Goal: Task Accomplishment & Management: Manage account settings

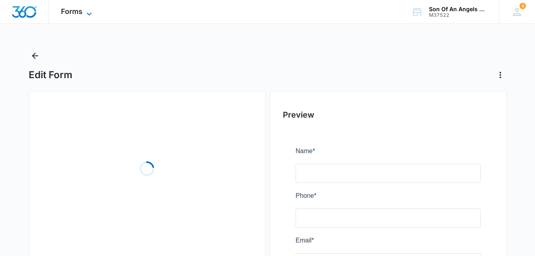
click at [88, 14] on icon at bounding box center [90, 14] width 10 height 10
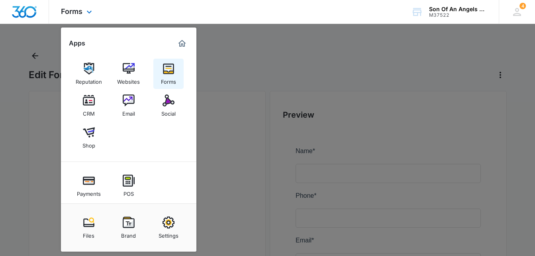
click at [163, 71] on img at bounding box center [169, 69] width 12 height 12
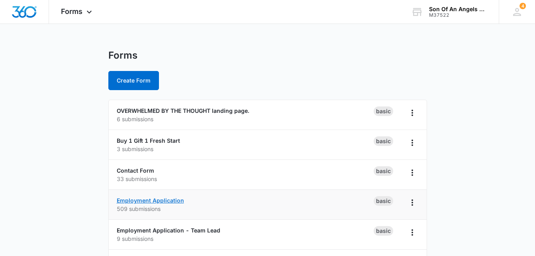
click at [155, 202] on link "Employment Application" at bounding box center [150, 200] width 67 height 7
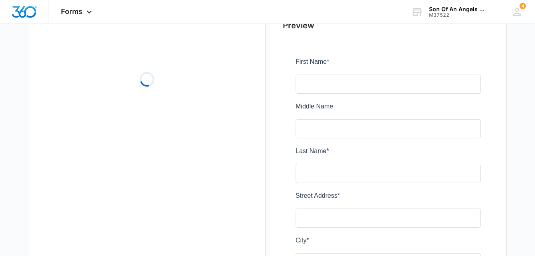
scroll to position [92, 0]
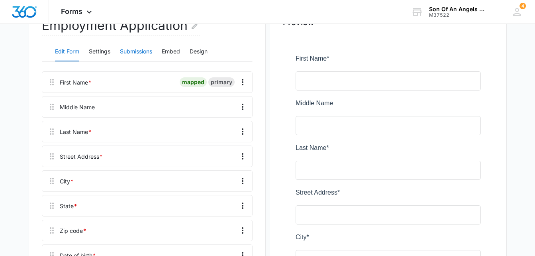
click at [136, 53] on button "Submissions" at bounding box center [136, 51] width 32 height 19
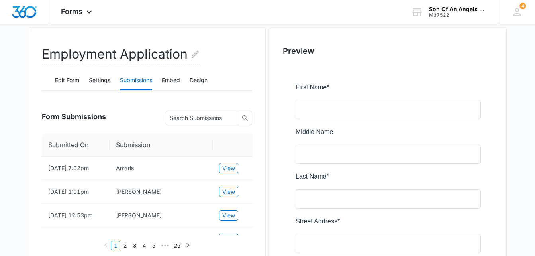
scroll to position [63, 0]
